Goal: Find specific page/section: Find specific page/section

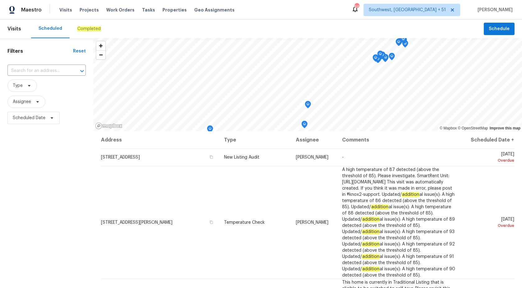
click at [84, 30] on em "Completed" at bounding box center [89, 28] width 24 height 5
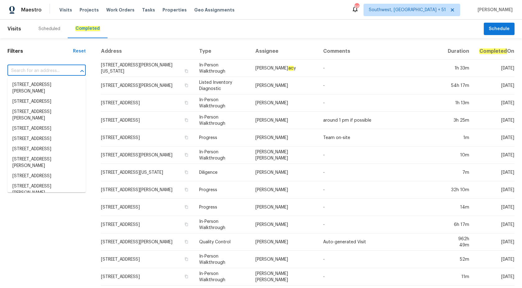
click at [46, 72] on input "text" at bounding box center [37, 71] width 61 height 10
paste input "[STREET_ADDRESS][PERSON_NAME]"
type input "[STREET_ADDRESS][PERSON_NAME]"
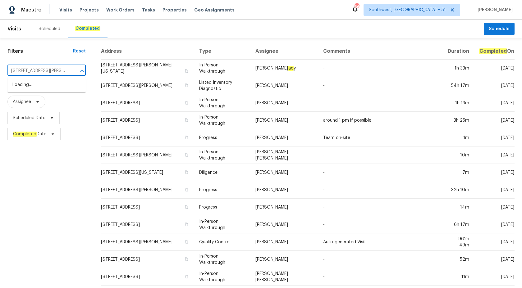
scroll to position [0, 24]
click at [38, 90] on li "[STREET_ADDRESS][PERSON_NAME]" at bounding box center [46, 88] width 78 height 17
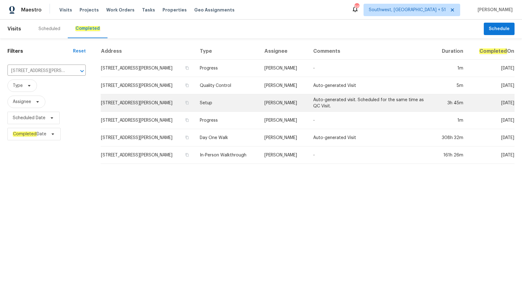
click at [306, 100] on td "[PERSON_NAME]" at bounding box center [284, 102] width 49 height 17
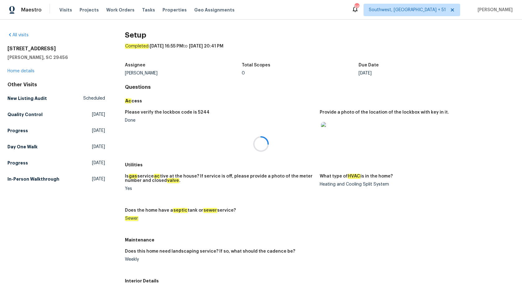
click at [25, 72] on div at bounding box center [261, 144] width 522 height 288
click at [25, 72] on link "Home details" at bounding box center [20, 71] width 27 height 4
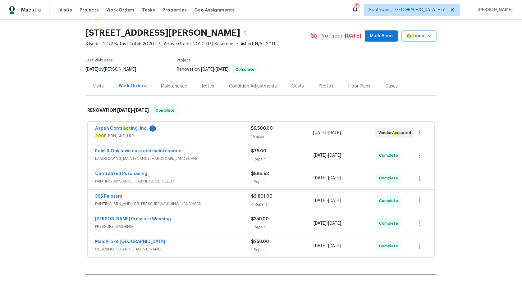
scroll to position [84, 0]
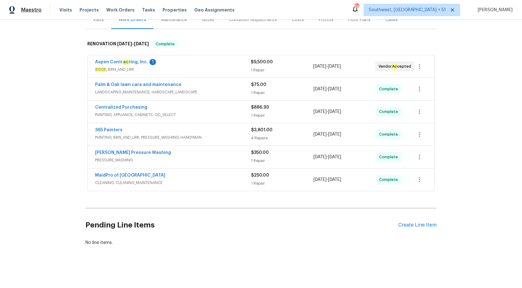
click at [26, 13] on span "Maestro" at bounding box center [31, 10] width 21 height 6
